Goal: Check status

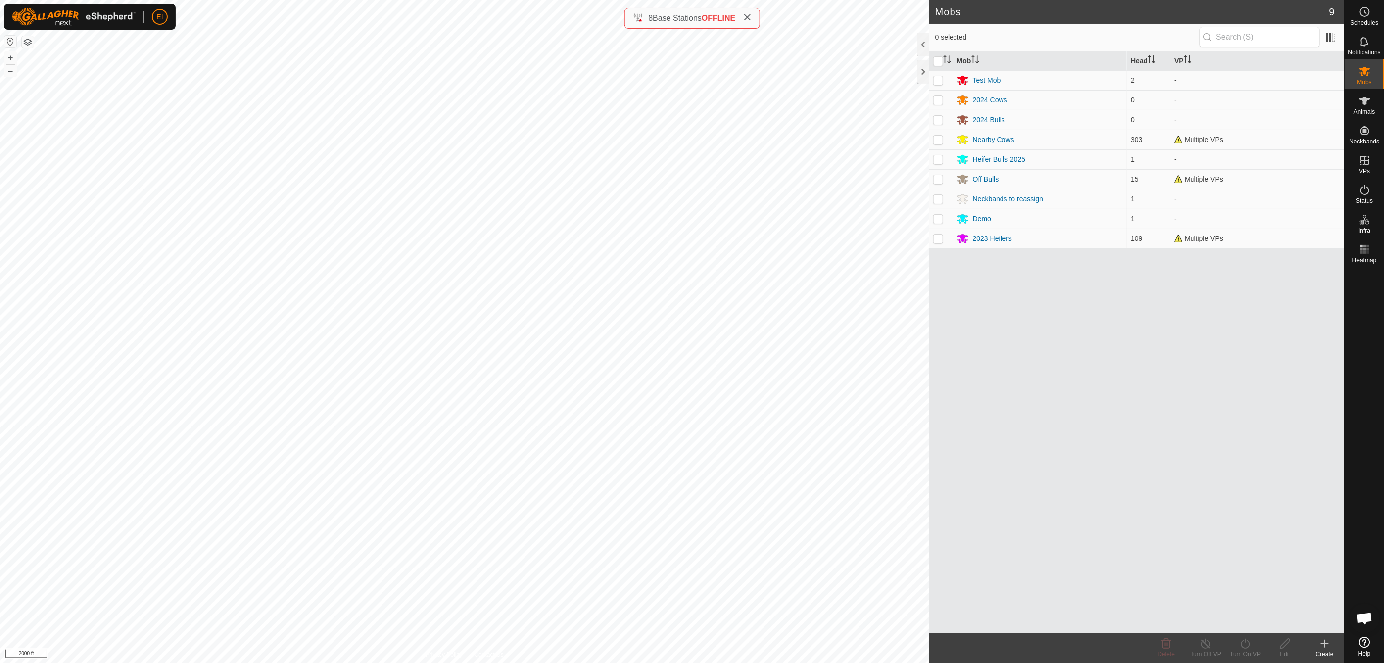
click at [720, 16] on span "OFFLINE" at bounding box center [719, 18] width 34 height 8
click at [677, 17] on span "Base Stations" at bounding box center [677, 18] width 49 height 8
click at [750, 17] on icon at bounding box center [748, 17] width 8 height 8
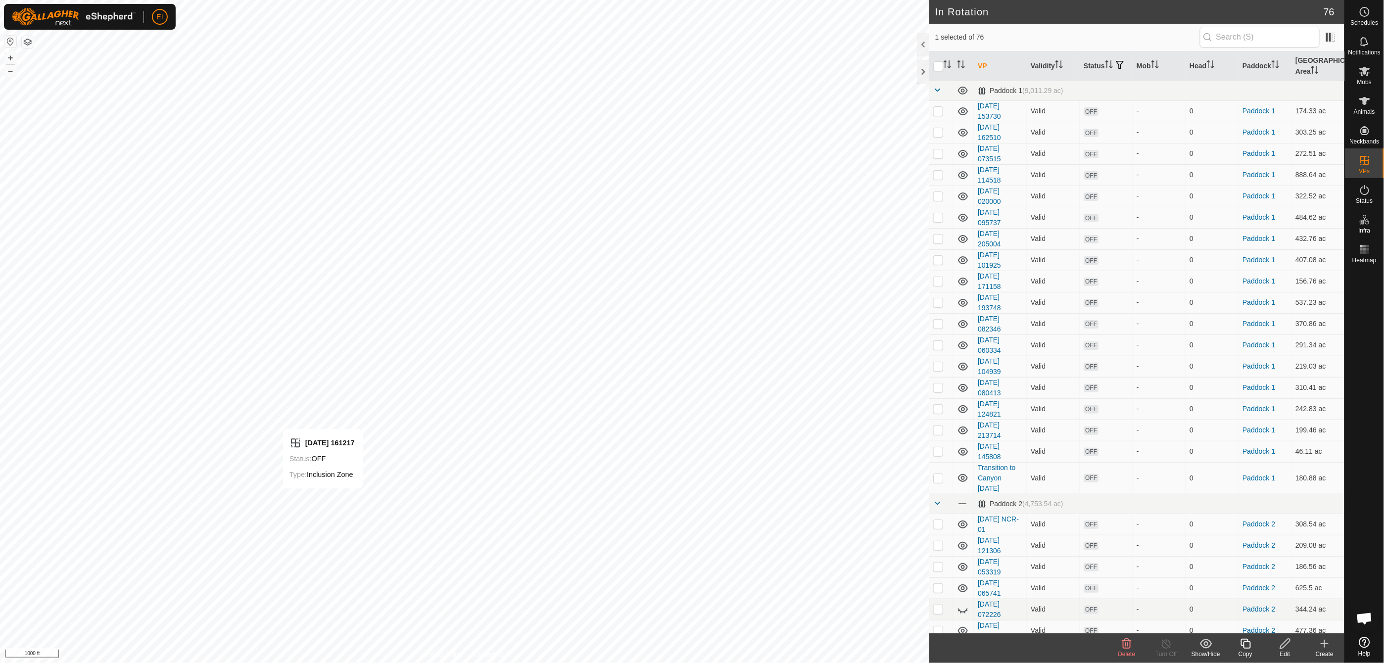
checkbox input "true"
checkbox input "false"
checkbox input "true"
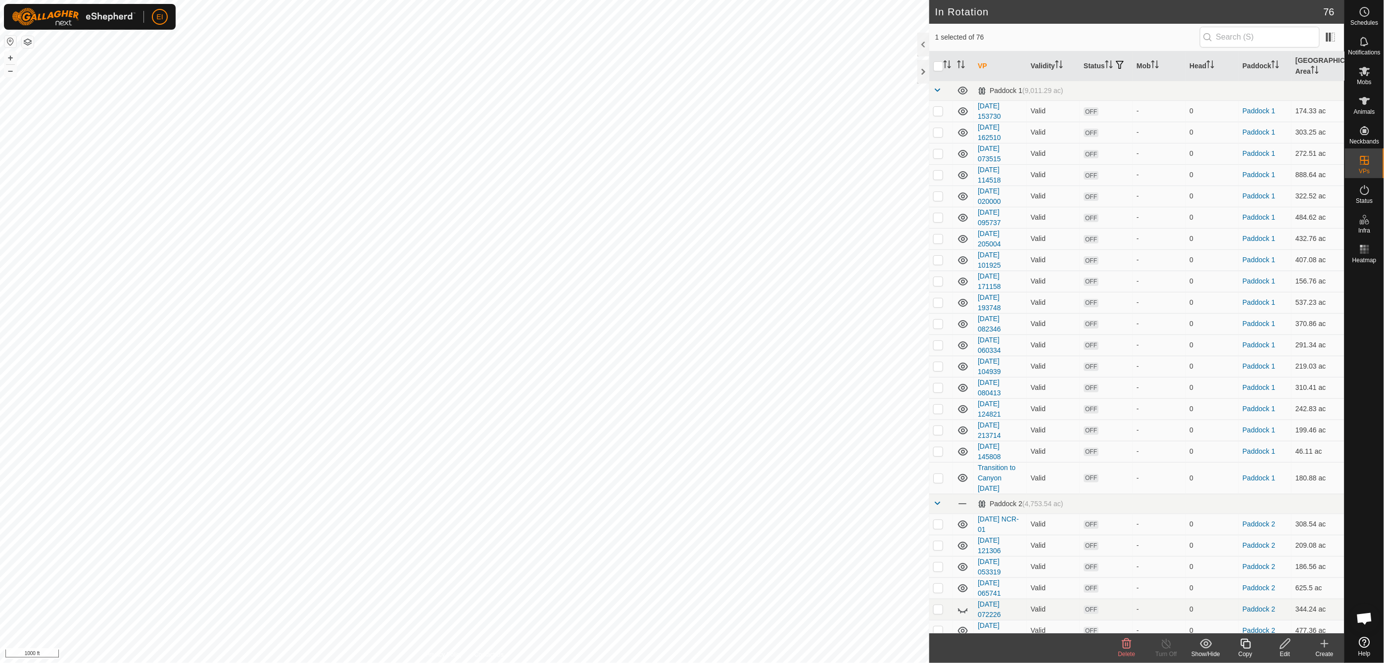
checkbox input "false"
checkbox input "true"
checkbox input "false"
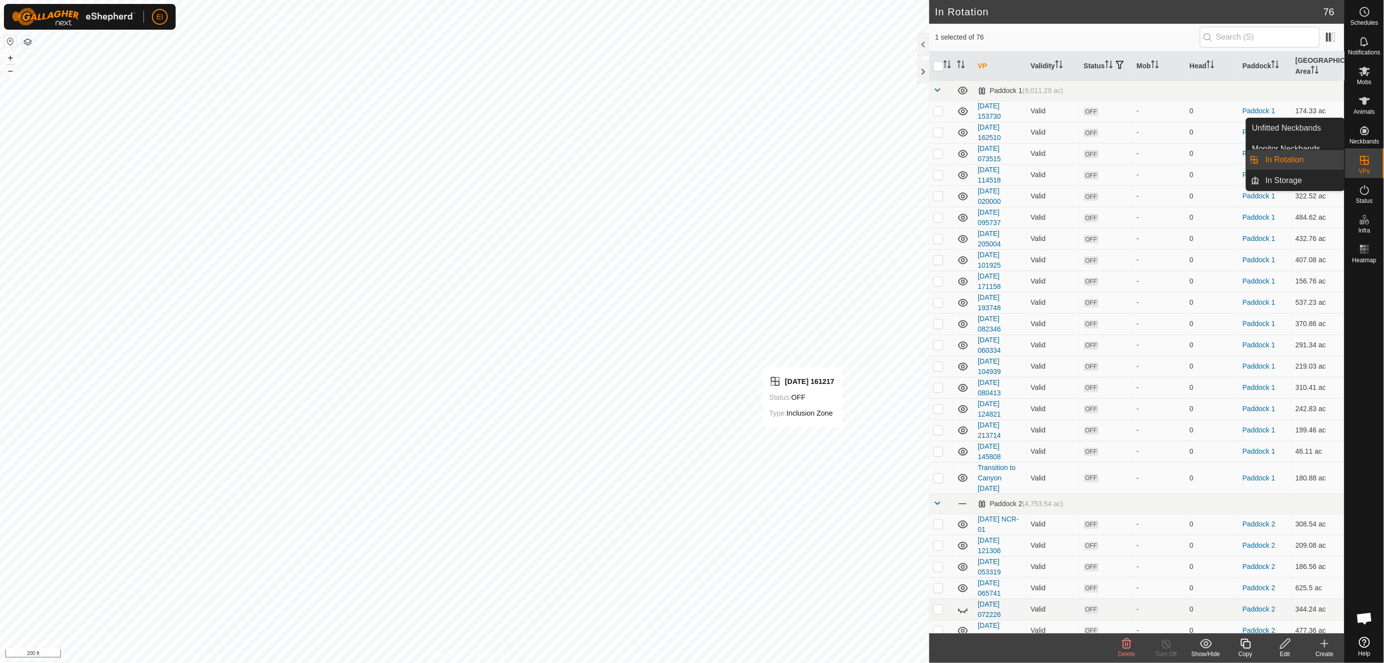
click at [1365, 166] on es-virtualpaddocks-svg-icon at bounding box center [1365, 160] width 18 height 16
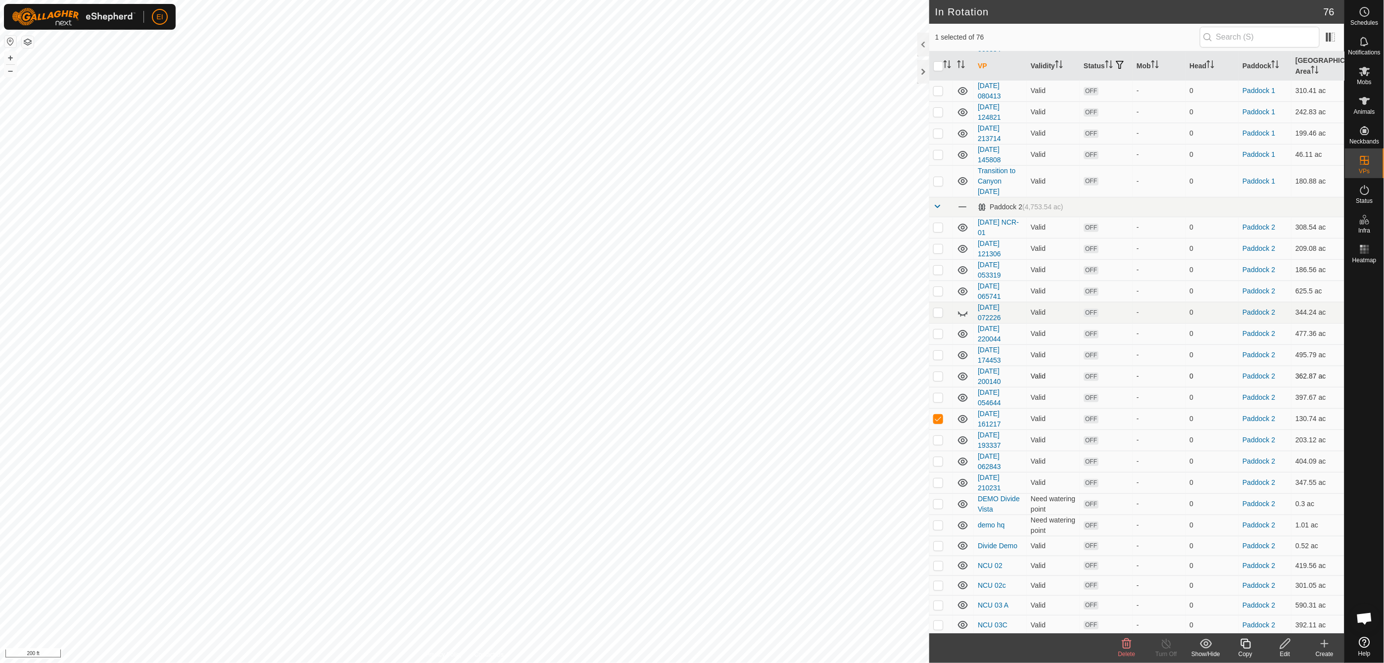
scroll to position [445, 0]
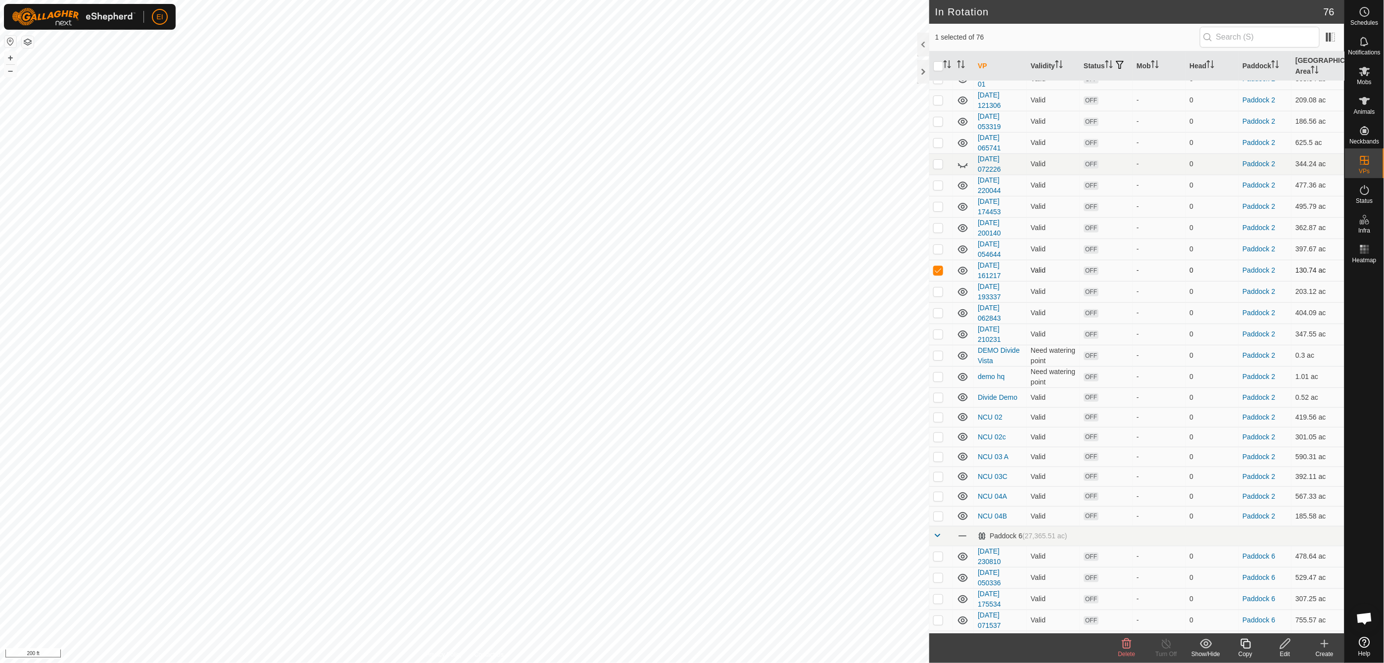
click at [993, 266] on td "[DATE] 161217" at bounding box center [1000, 270] width 53 height 21
click at [998, 261] on link "[DATE] 161217" at bounding box center [989, 270] width 23 height 18
